Goal: Leave review/rating: Leave review/rating

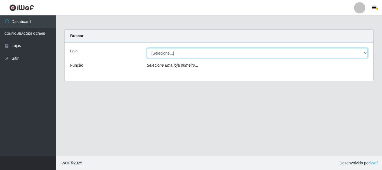
click at [187, 52] on select "[Selecione...] Casatudo BR" at bounding box center [257, 53] width 221 height 10
select select "197"
click at [147, 48] on select "[Selecione...] Casatudo BR" at bounding box center [257, 53] width 221 height 10
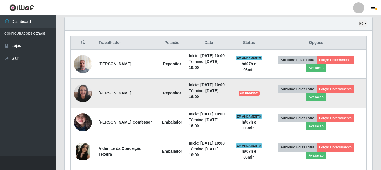
scroll to position [168, 0]
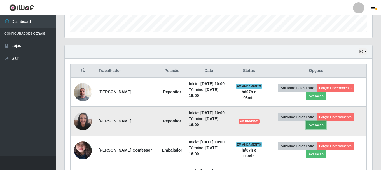
click at [318, 126] on button "Avaliação" at bounding box center [316, 125] width 20 height 8
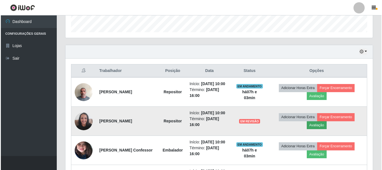
scroll to position [116, 305]
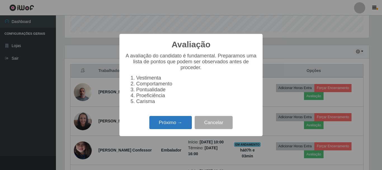
click at [183, 124] on button "Próximo →" at bounding box center [170, 122] width 43 height 13
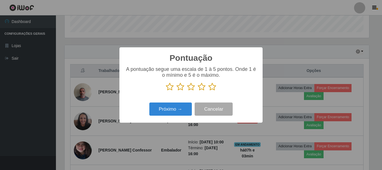
drag, startPoint x: 214, startPoint y: 90, endPoint x: 180, endPoint y: 102, distance: 36.6
click at [214, 90] on icon at bounding box center [213, 87] width 8 height 8
click at [209, 91] on input "radio" at bounding box center [209, 91] width 0 height 0
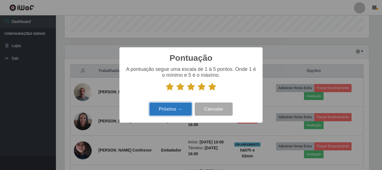
click at [173, 108] on button "Próximo →" at bounding box center [170, 108] width 43 height 13
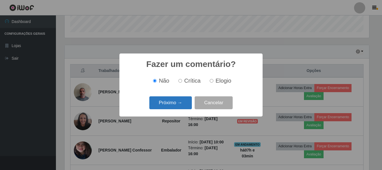
click at [182, 105] on button "Próximo →" at bounding box center [170, 102] width 43 height 13
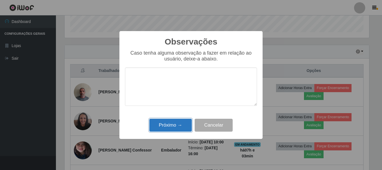
click at [171, 121] on button "Próximo →" at bounding box center [170, 125] width 43 height 13
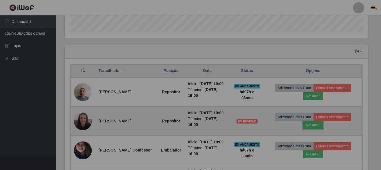
scroll to position [116, 308]
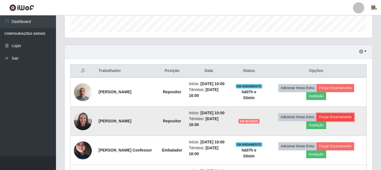
click at [338, 118] on button "Forçar Encerramento" at bounding box center [336, 117] width 38 height 8
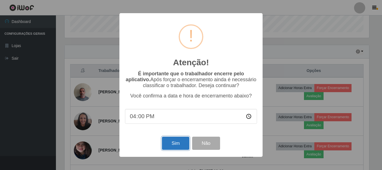
click at [169, 146] on button "Sim" at bounding box center [175, 143] width 27 height 13
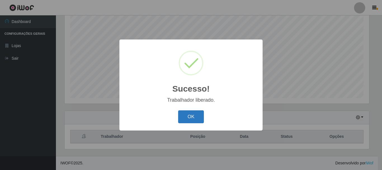
click at [187, 120] on button "OK" at bounding box center [191, 116] width 26 height 13
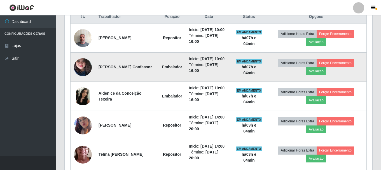
scroll to position [166, 0]
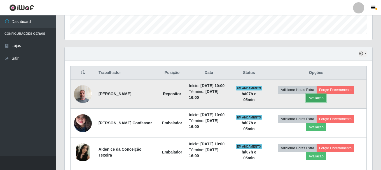
click at [317, 97] on button "Avaliação" at bounding box center [316, 98] width 20 height 8
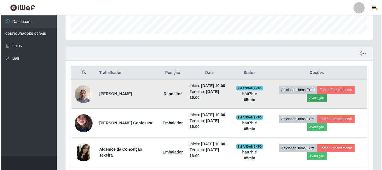
scroll to position [116, 305]
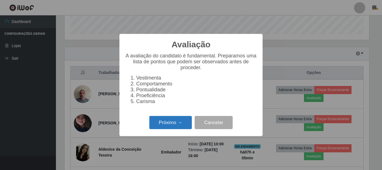
click at [173, 123] on button "Próximo →" at bounding box center [170, 122] width 43 height 13
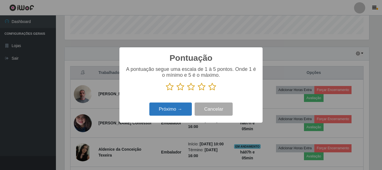
scroll to position [279813, 279624]
click at [211, 89] on icon at bounding box center [213, 87] width 8 height 8
click at [209, 91] on input "radio" at bounding box center [209, 91] width 0 height 0
click at [170, 113] on button "Próximo →" at bounding box center [170, 108] width 43 height 13
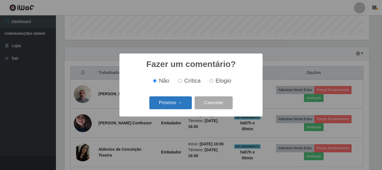
click at [169, 106] on button "Próximo →" at bounding box center [170, 102] width 43 height 13
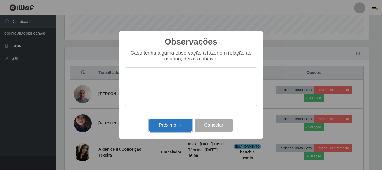
click at [163, 128] on button "Próximo →" at bounding box center [170, 125] width 43 height 13
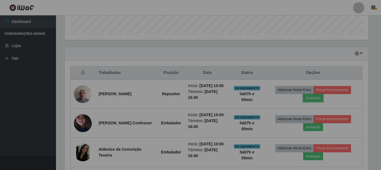
scroll to position [116, 308]
